Goal: Information Seeking & Learning: Learn about a topic

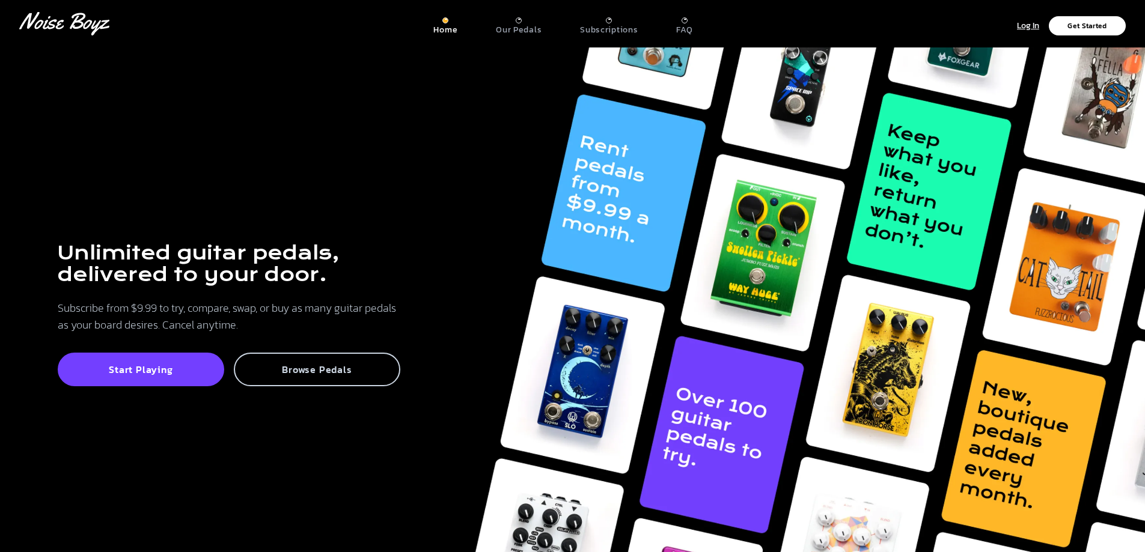
click at [335, 374] on p "Browse Pedals" at bounding box center [317, 370] width 140 height 12
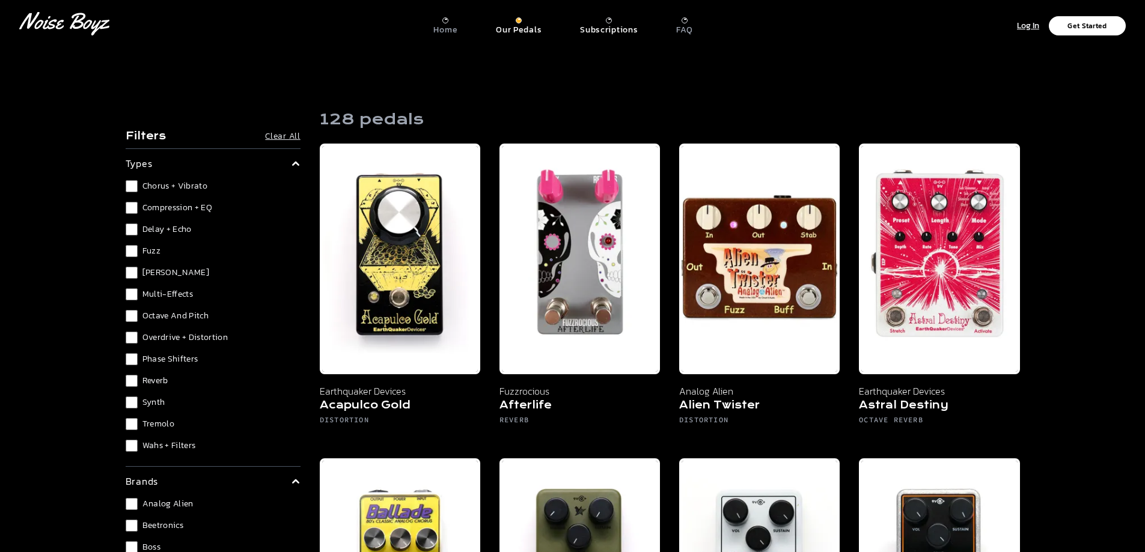
click at [605, 25] on p "Subscriptions" at bounding box center [609, 30] width 58 height 11
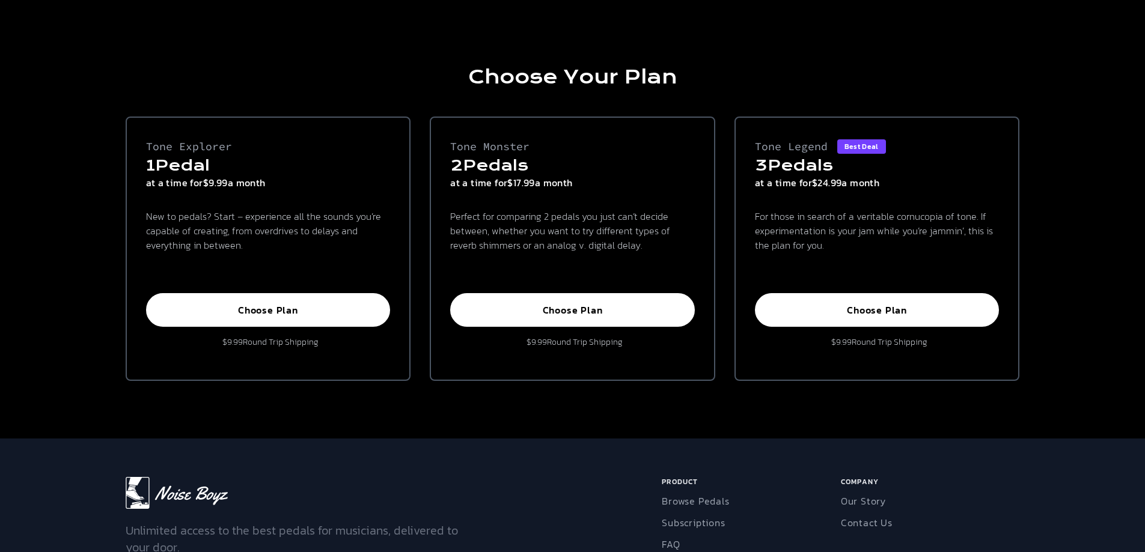
scroll to position [60, 0]
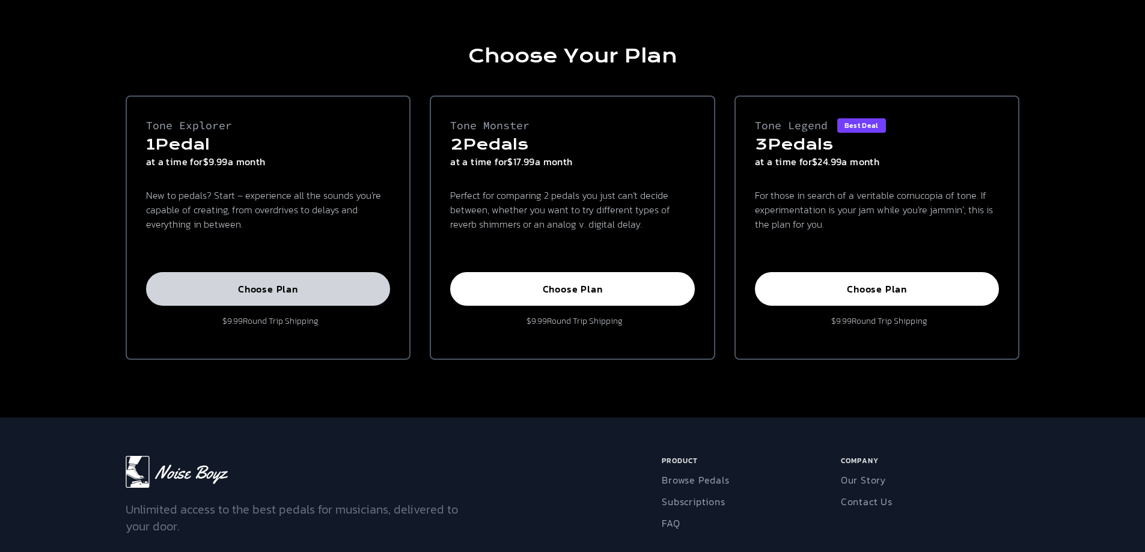
click at [265, 297] on button "Choose Plan" at bounding box center [268, 289] width 245 height 34
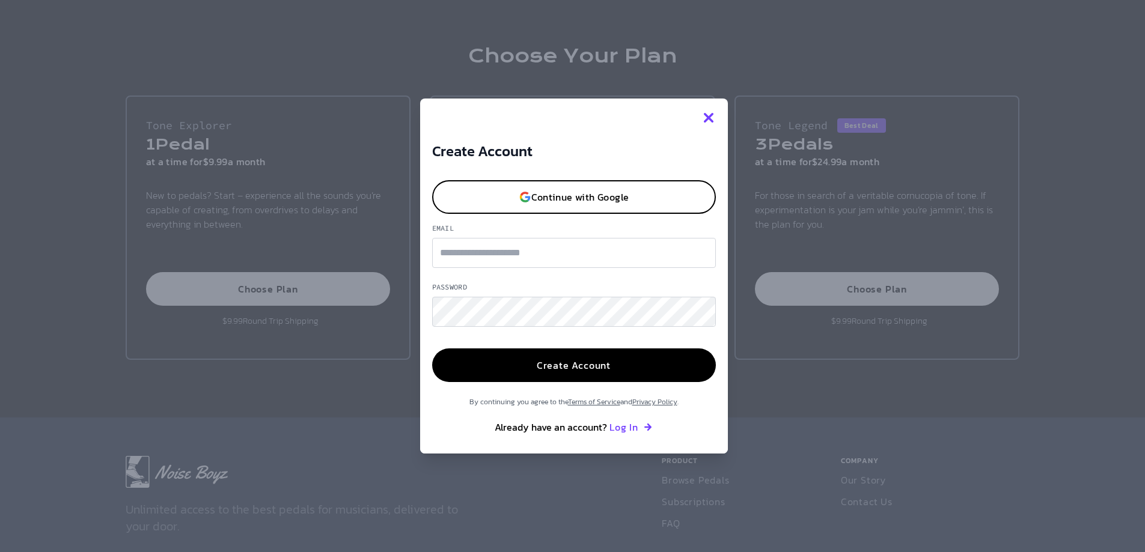
click at [709, 120] on icon "button" at bounding box center [709, 118] width 10 height 10
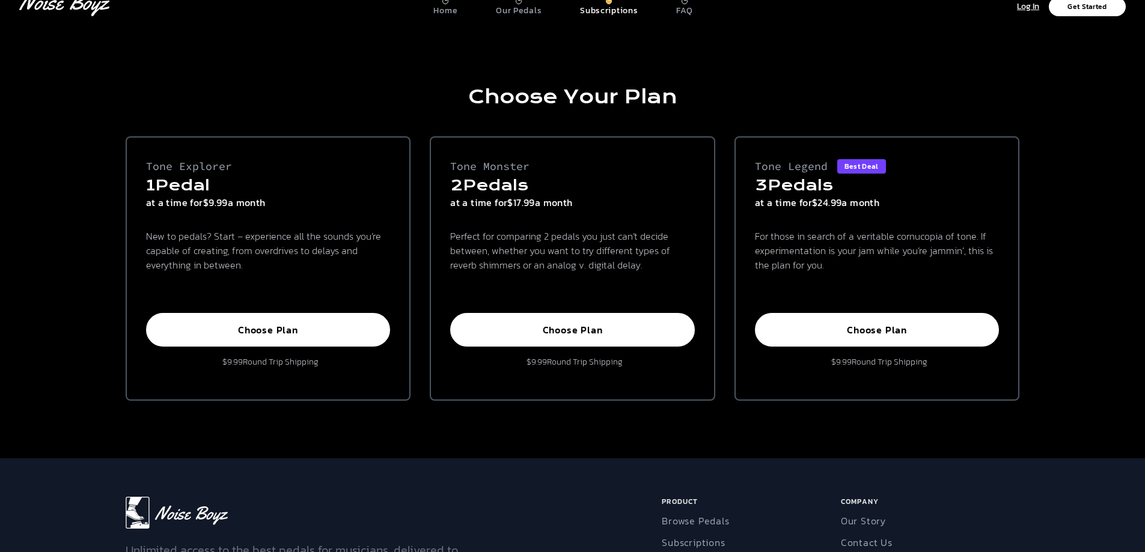
scroll to position [0, 0]
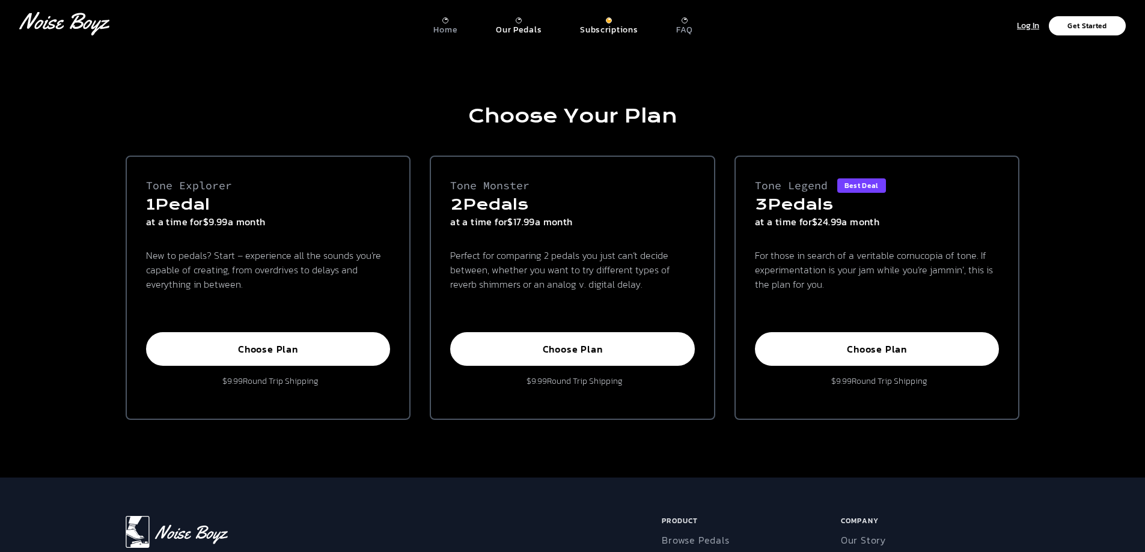
click at [525, 25] on p "Our Pedals" at bounding box center [519, 30] width 46 height 11
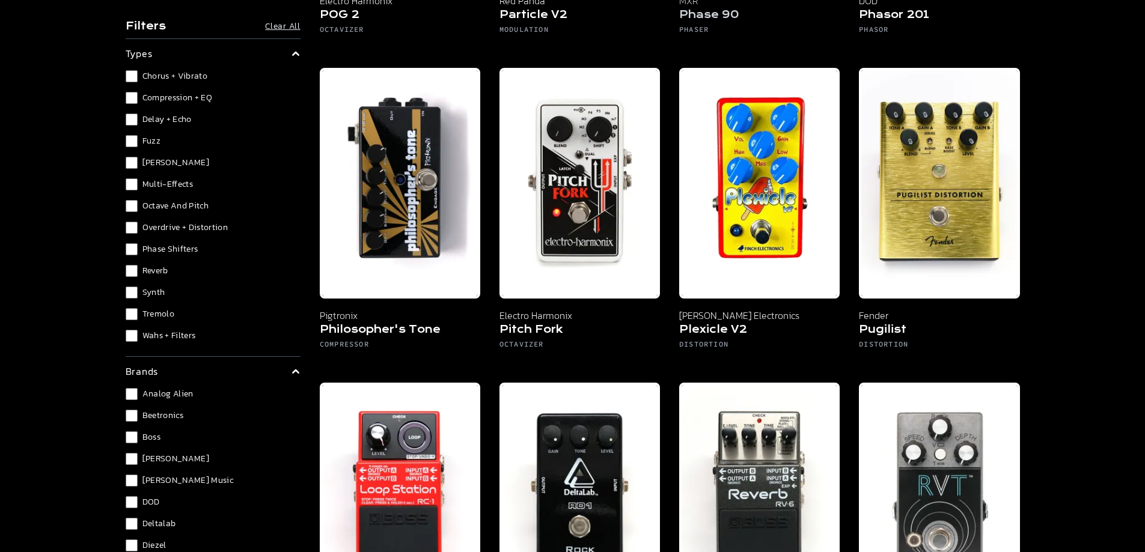
scroll to position [6189, 0]
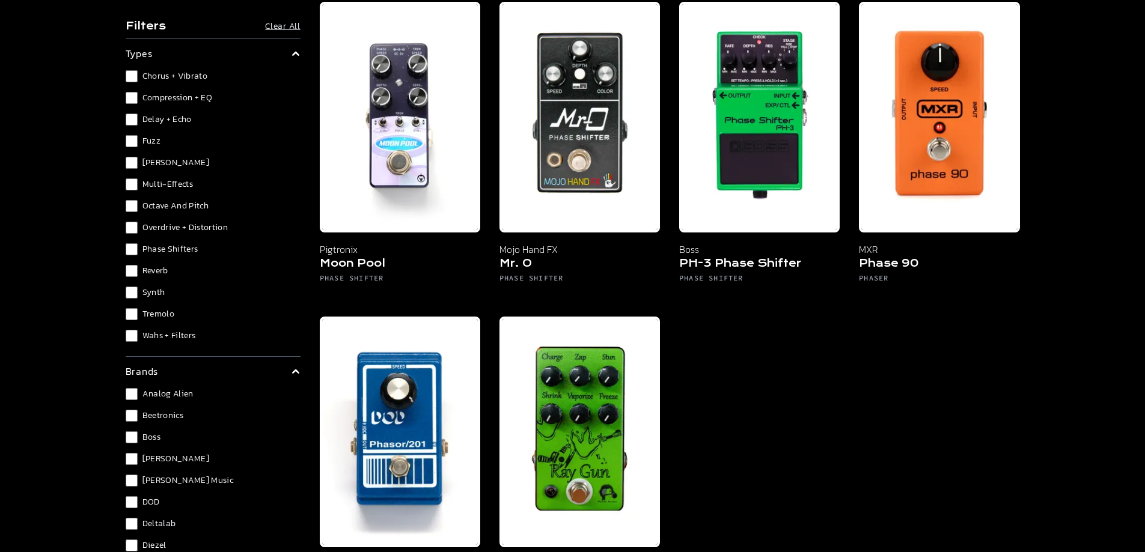
scroll to position [120, 0]
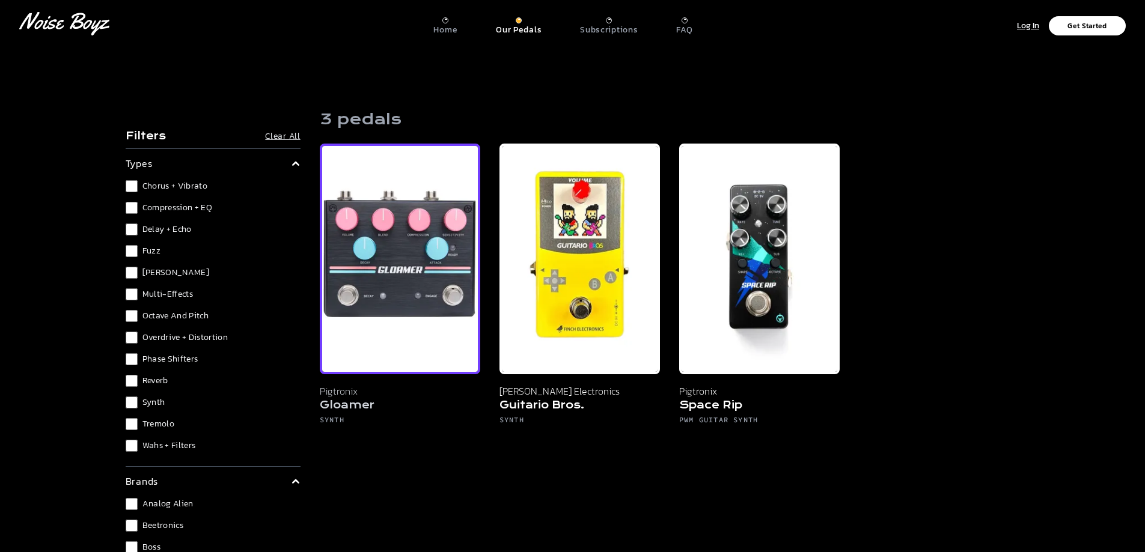
click at [345, 333] on img at bounding box center [400, 259] width 160 height 231
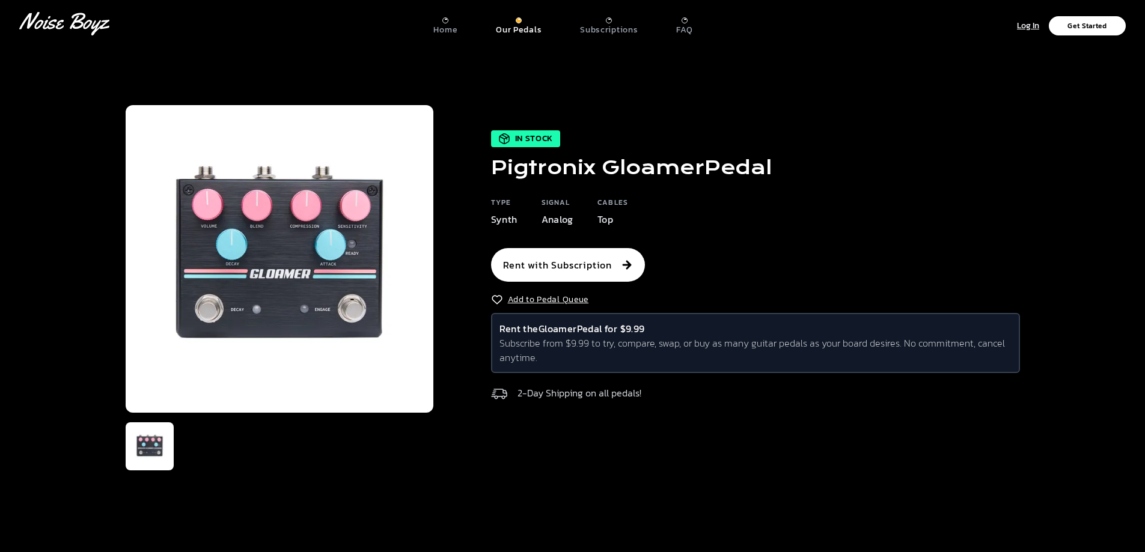
click at [433, 450] on div "In Stock Pigtronix Gloamer Pedal Type Synth Signal Analog Cables Top Rent with …" at bounding box center [572, 287] width 923 height 481
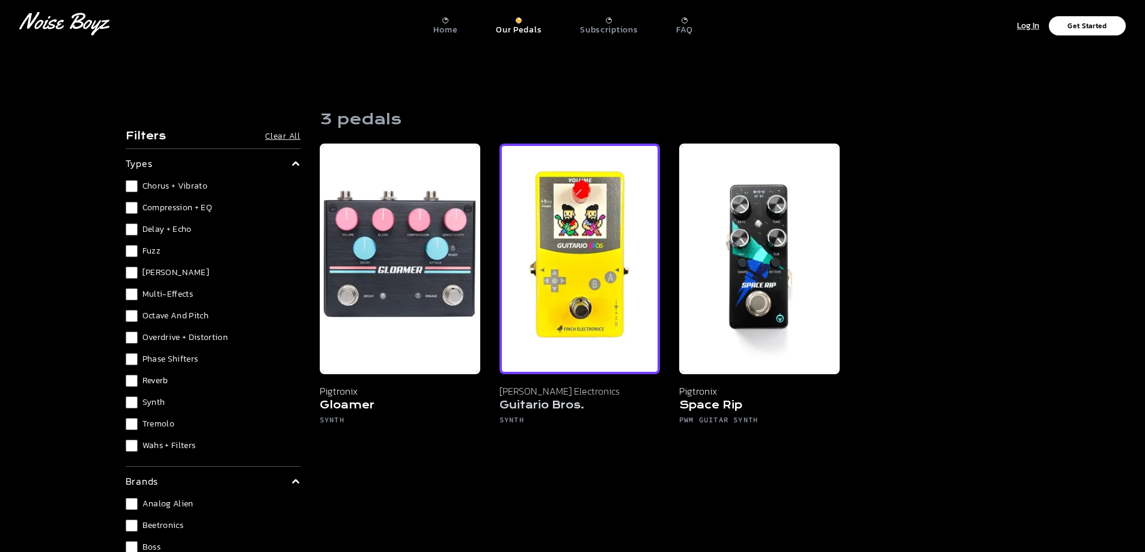
click at [547, 405] on h5 "Guitario Bros." at bounding box center [579, 406] width 160 height 17
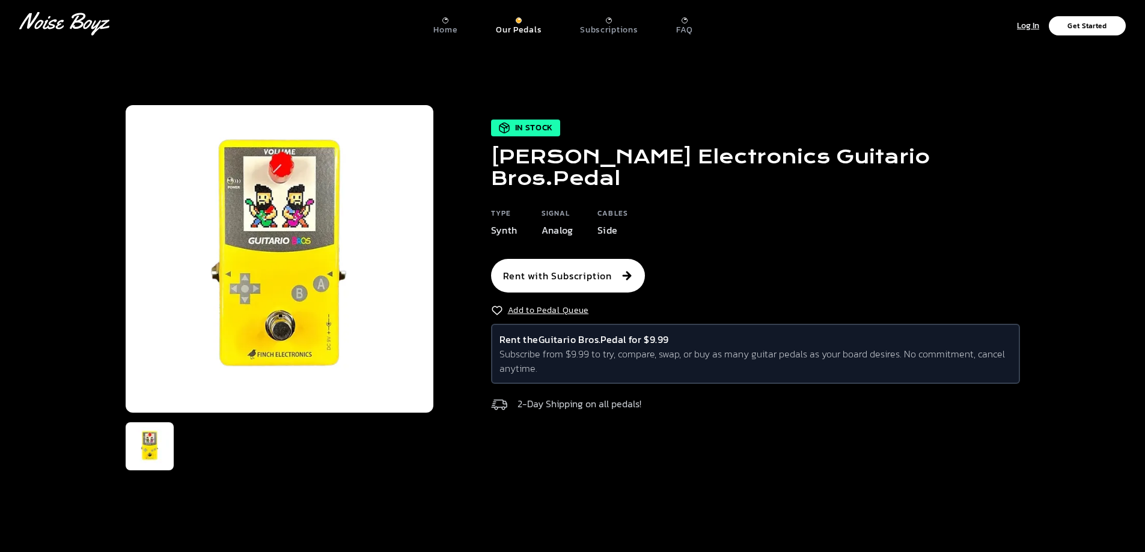
drag, startPoint x: 936, startPoint y: 144, endPoint x: 916, endPoint y: 144, distance: 20.4
click at [916, 143] on div "In Stock [PERSON_NAME] Electronics Guitario Bros. Pedal Type Synth Signal Analo…" at bounding box center [726, 269] width 586 height 298
click at [933, 165] on div "In Stock [PERSON_NAME] Electronics Guitario Bros. Pedal Type Synth Signal Analo…" at bounding box center [726, 269] width 586 height 298
drag, startPoint x: 933, startPoint y: 169, endPoint x: 487, endPoint y: 177, distance: 446.5
click at [487, 177] on div "In Stock [PERSON_NAME] Electronics Guitario Bros. Pedal Type Synth Signal Analo…" at bounding box center [726, 269] width 586 height 298
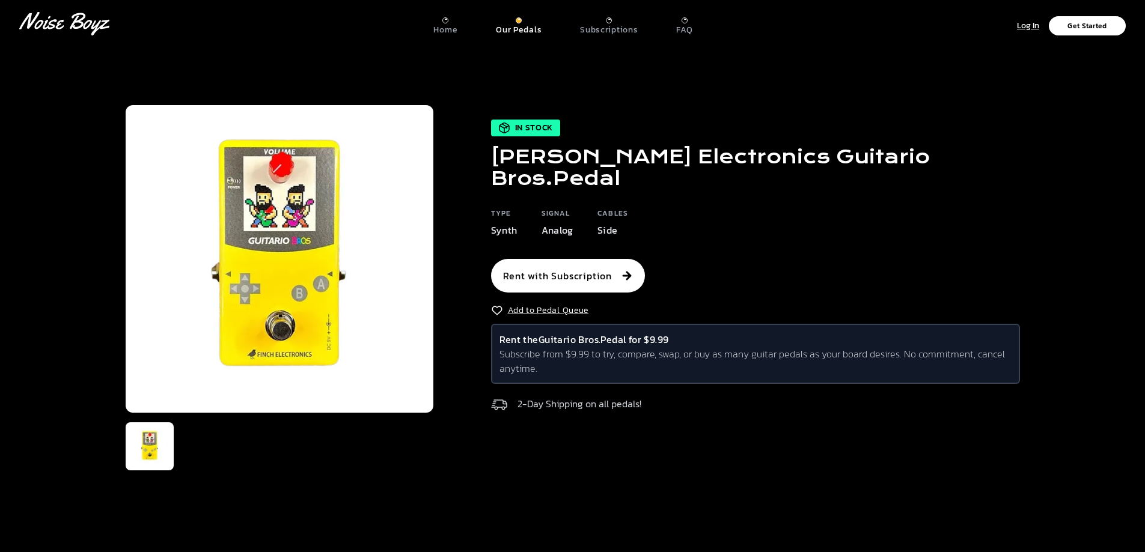
copy h1 "[PERSON_NAME] Electronics Guitario Bros. Pedal"
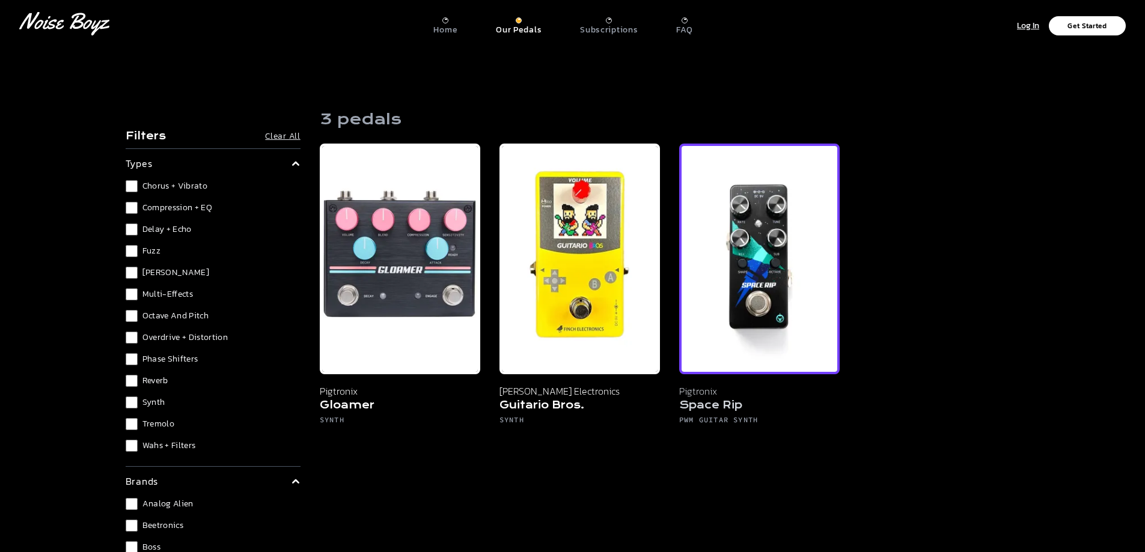
click at [778, 302] on img at bounding box center [759, 259] width 160 height 231
